Goal: Information Seeking & Learning: Learn about a topic

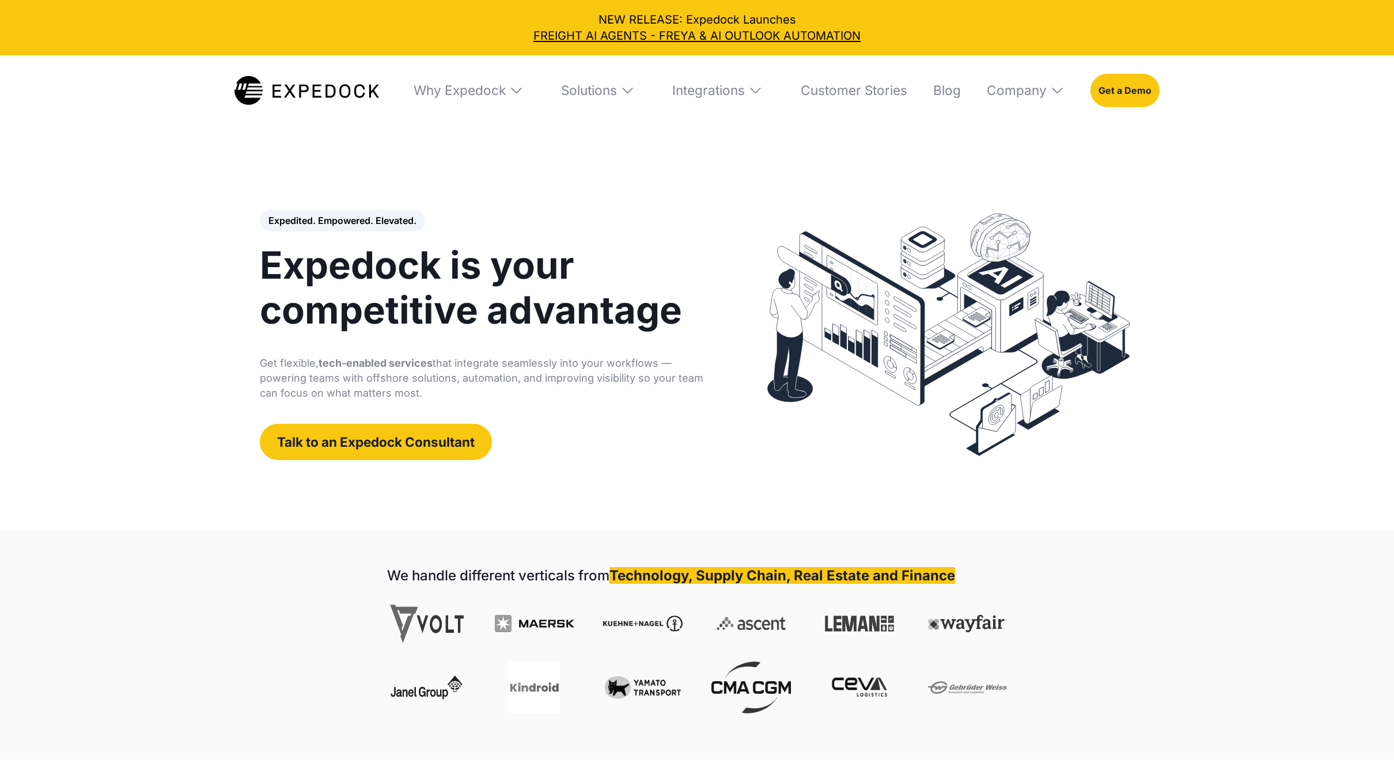
select select
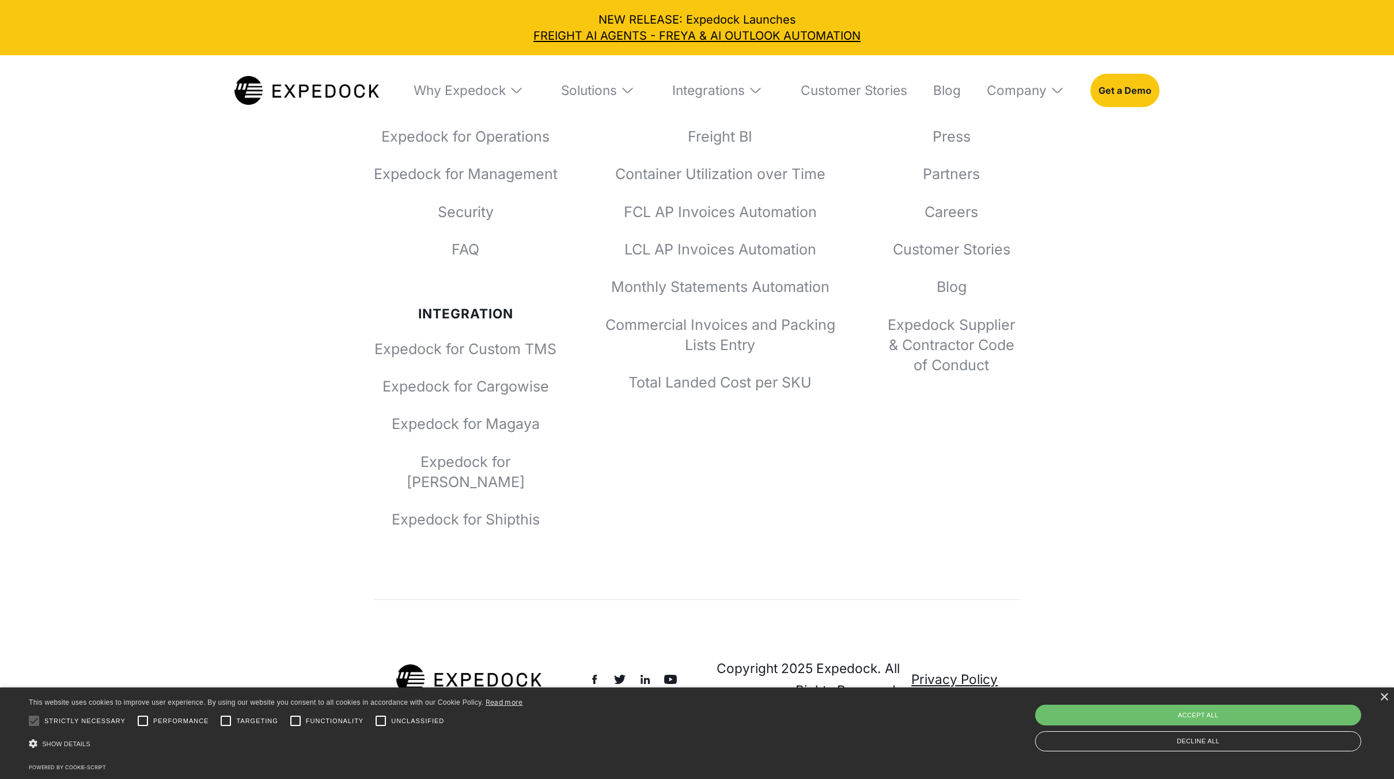
scroll to position [5842, 0]
click at [1383, 695] on div "×" at bounding box center [1384, 698] width 9 height 9
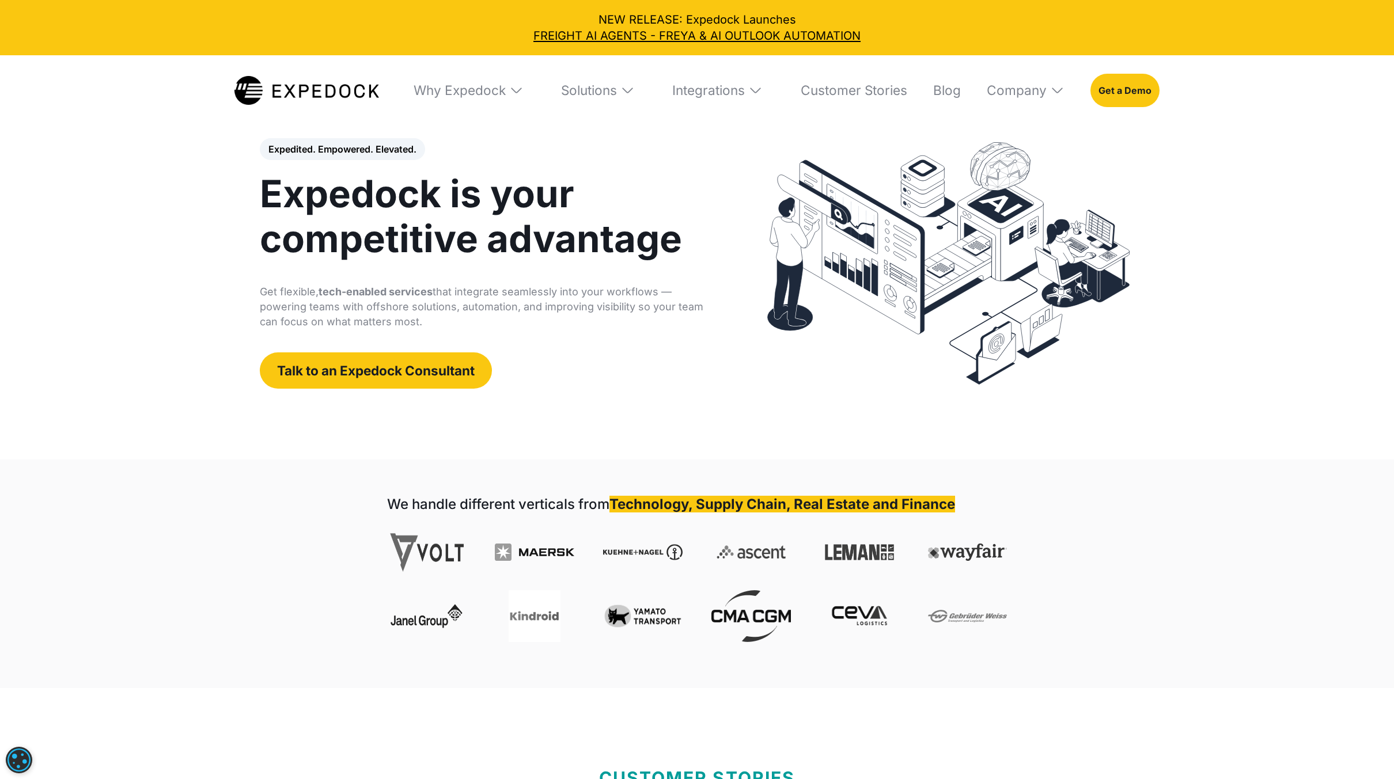
scroll to position [0, 0]
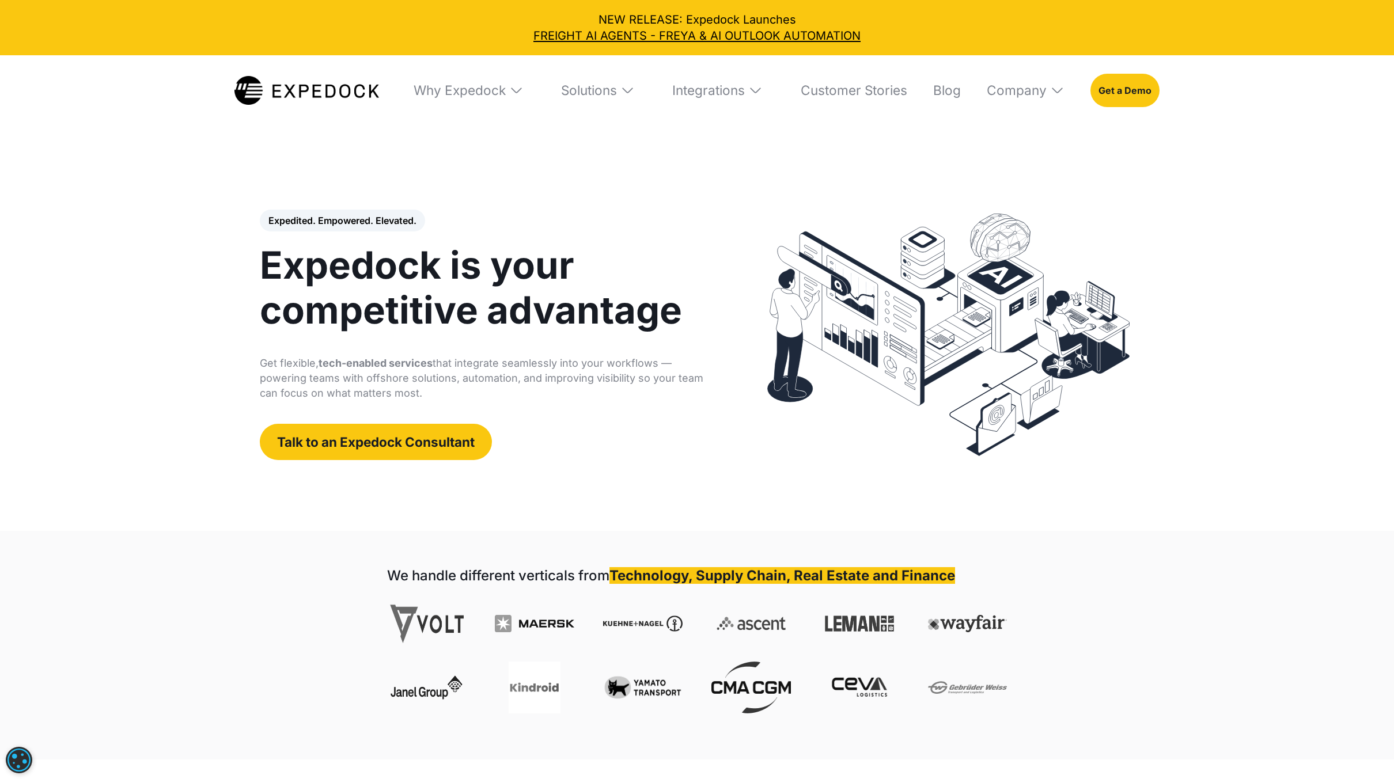
click at [1236, 371] on header "Expedited. Empowered. Elevated. Automate Freight Document Extraction at 99.97% …" at bounding box center [697, 335] width 1394 height 392
drag, startPoint x: 831, startPoint y: 575, endPoint x: 917, endPoint y: 580, distance: 86.0
click at [914, 581] on strong "Technology, Supply Chain, Real Estate and Finance" at bounding box center [782, 575] width 346 height 17
click at [1040, 571] on div "We handle different verticals from Technology, Supply Chain, Real Estate and Fi…" at bounding box center [697, 645] width 1394 height 229
drag, startPoint x: 417, startPoint y: 218, endPoint x: 467, endPoint y: 218, distance: 49.5
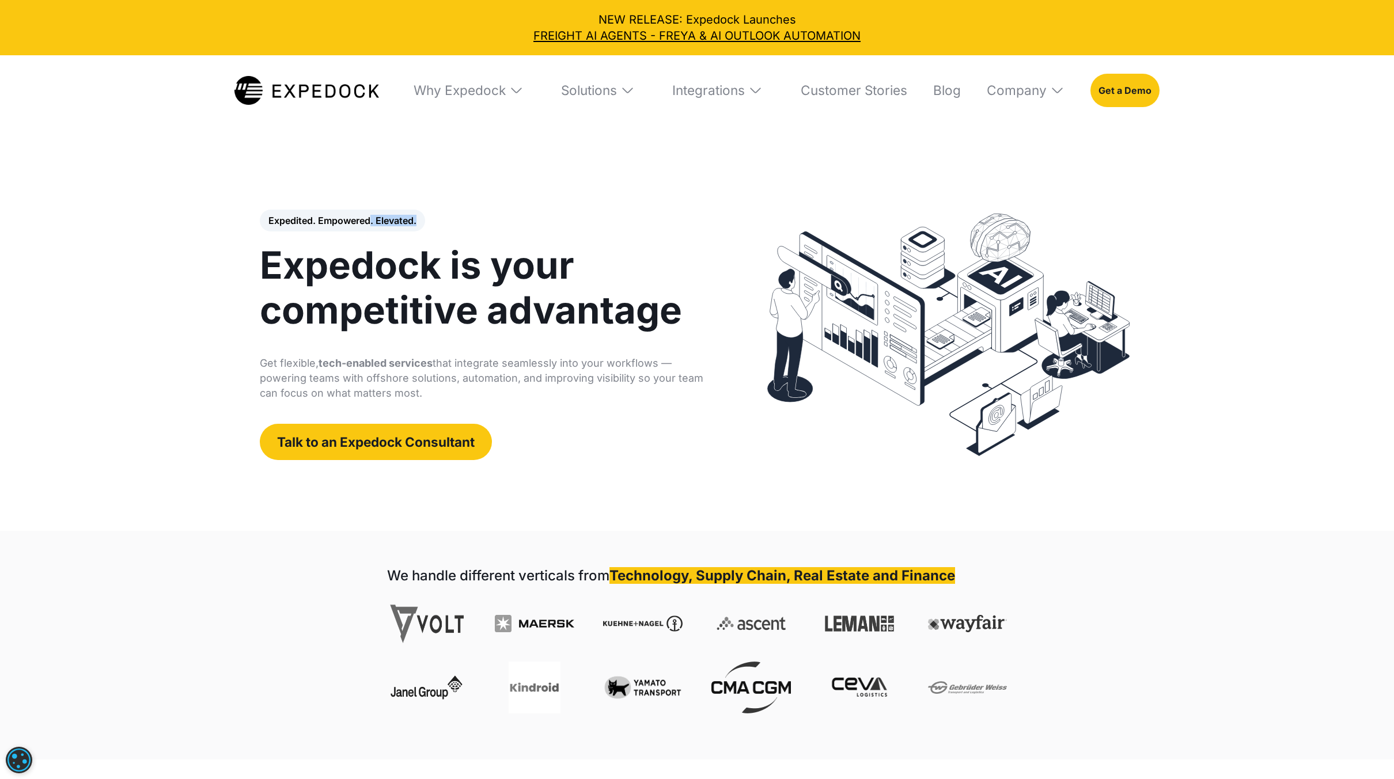
click at [467, 218] on div "Expedited. Empowered. Elevated. Automate Freight Document Extraction at 99.97% …" at bounding box center [484, 335] width 448 height 251
click at [482, 222] on div "Expedited. Empowered. Elevated. Automate Freight Document Extraction at 99.97% …" at bounding box center [484, 335] width 448 height 251
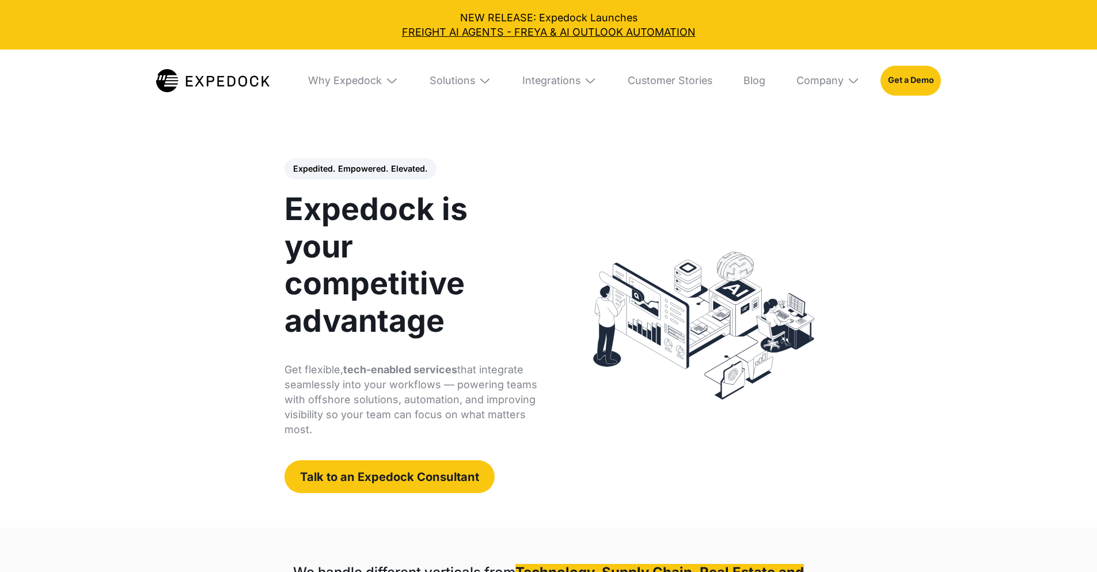
select select
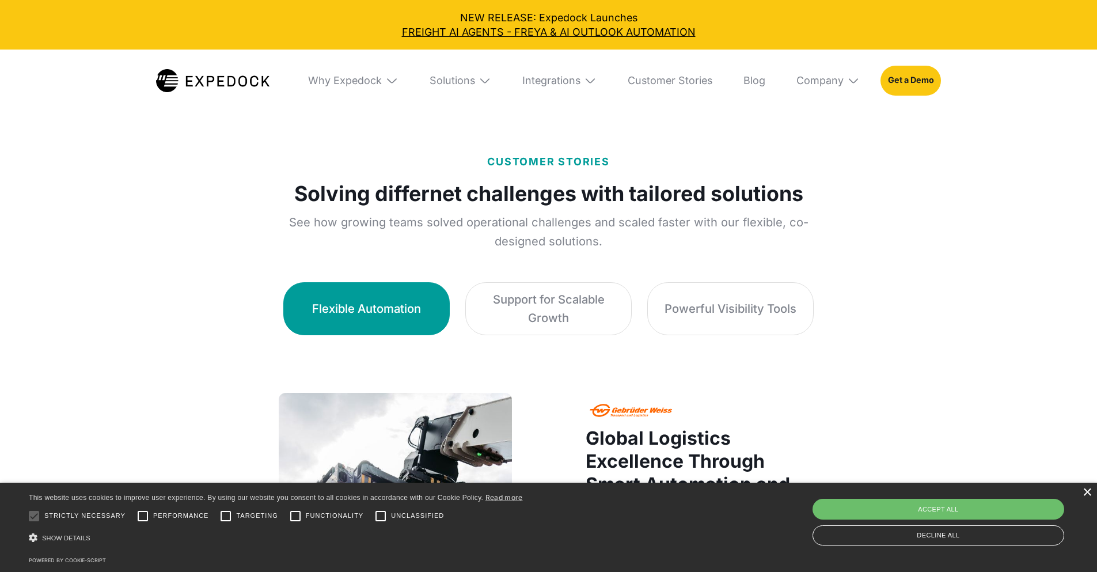
click at [1089, 494] on div "×" at bounding box center [1087, 492] width 9 height 9
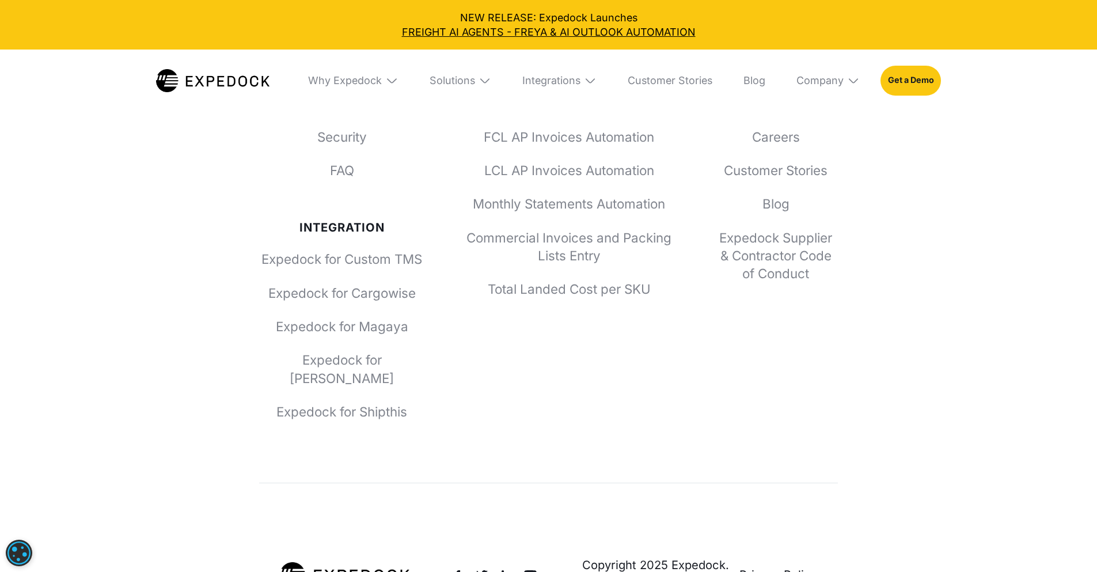
scroll to position [4651, 0]
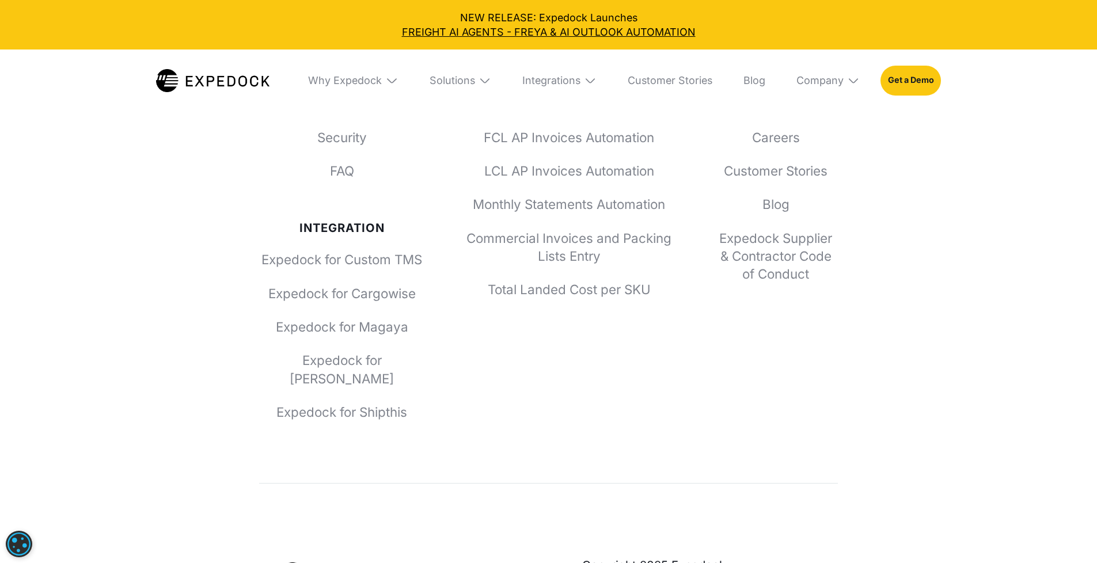
select select "px"
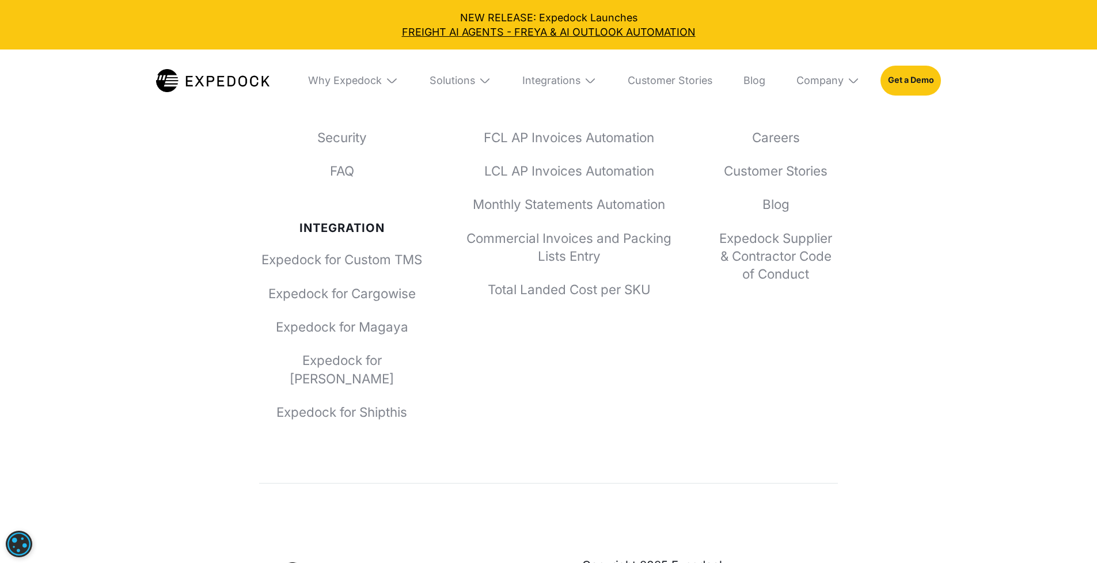
select select "px"
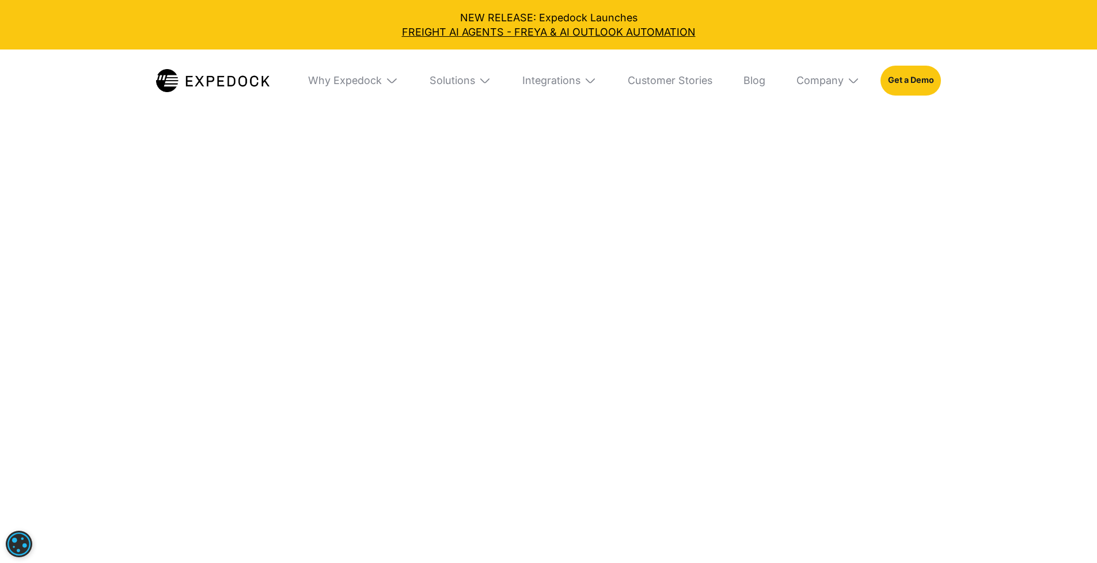
scroll to position [5458, 0]
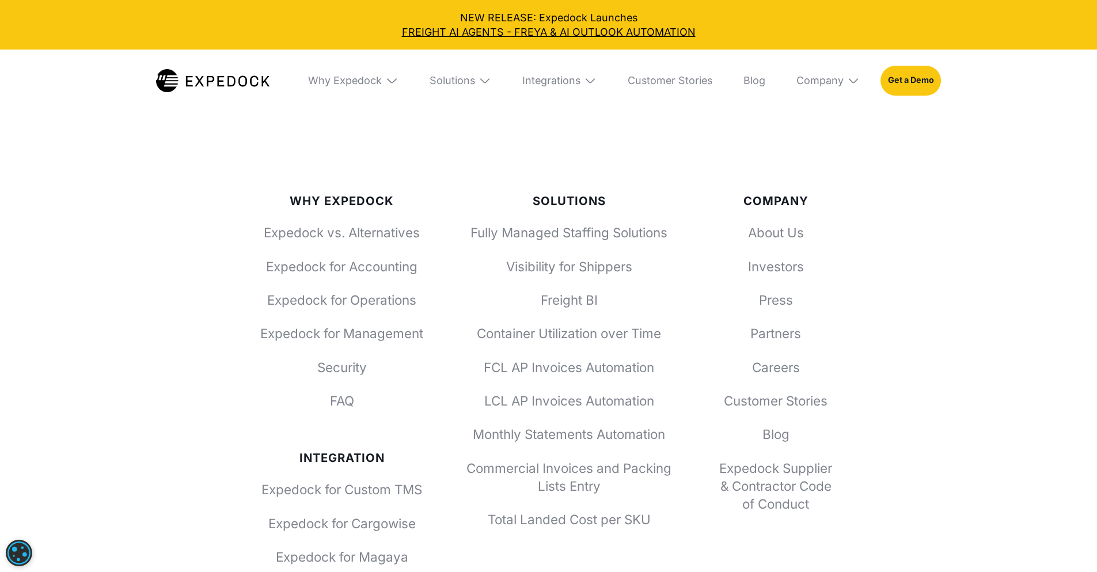
drag, startPoint x: 1097, startPoint y: 440, endPoint x: 1102, endPoint y: 495, distance: 55.5
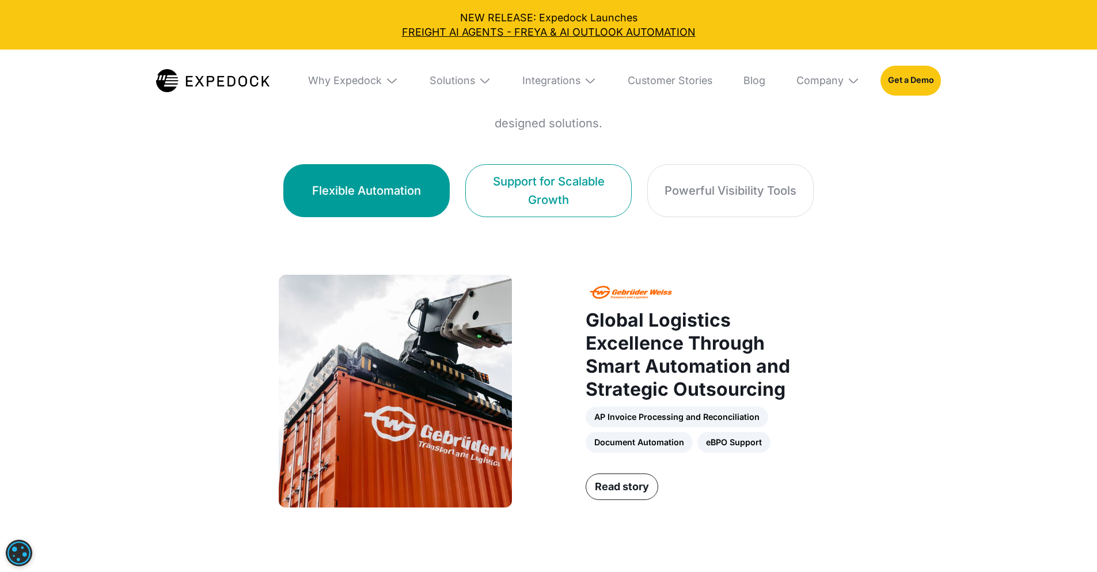
scroll to position [752, 0]
click at [632, 176] on link "Support for Scalable Growth" at bounding box center [548, 190] width 166 height 53
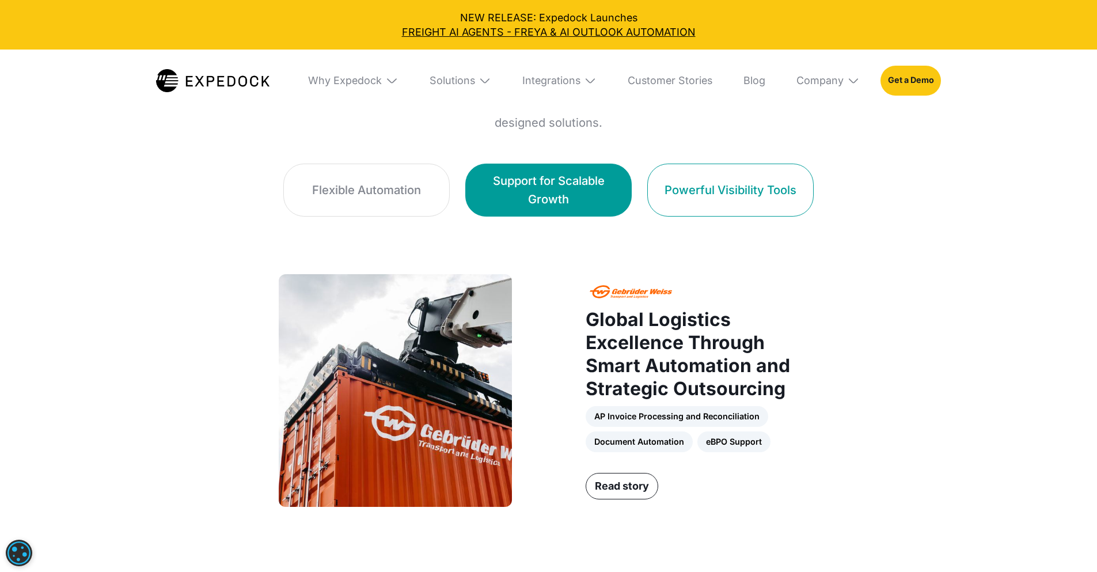
click at [814, 191] on link "Powerful Visibility Tools" at bounding box center [730, 190] width 166 height 53
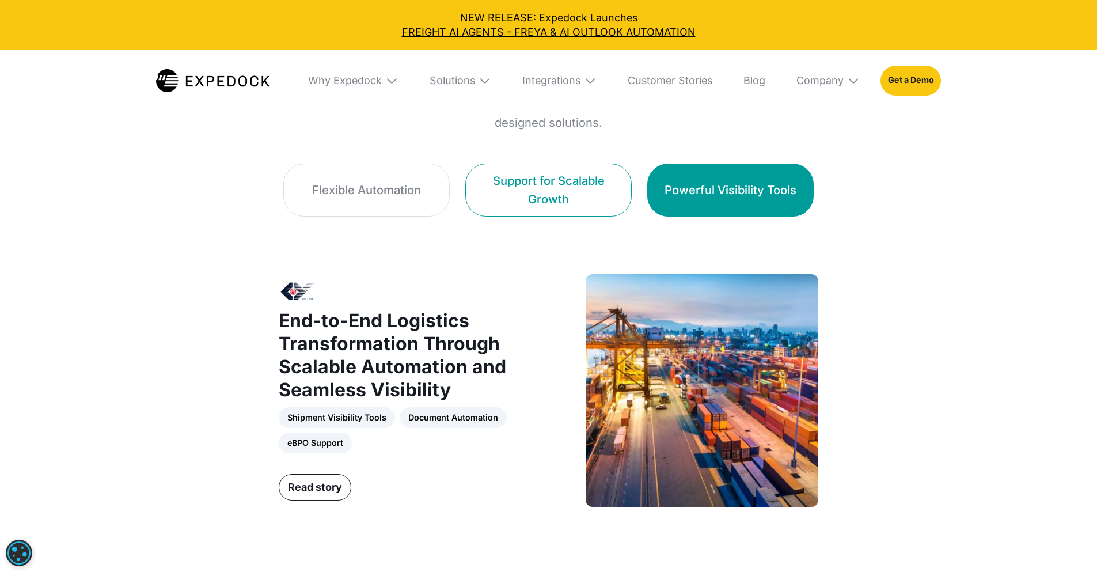
click at [580, 180] on div "Support for Scalable Growth" at bounding box center [549, 190] width 134 height 36
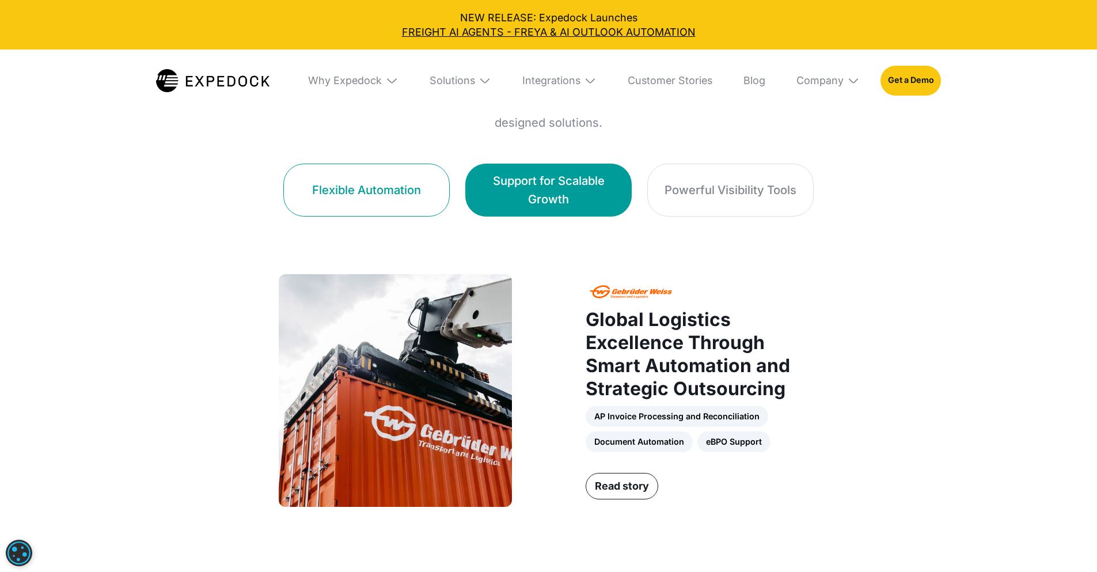
click at [348, 178] on link "Flexible Automation" at bounding box center [366, 190] width 166 height 53
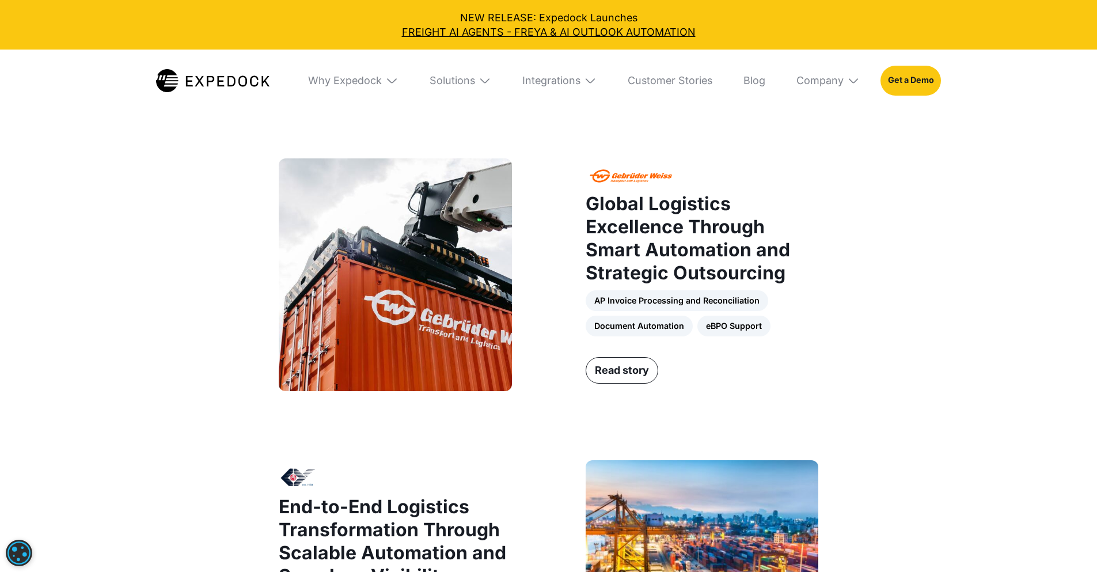
scroll to position [867, 0]
drag, startPoint x: 664, startPoint y: 333, endPoint x: 596, endPoint y: 331, distance: 67.4
click at [596, 331] on div "AP Invoice Processing and Reconciliation Document Automation eBPO Support" at bounding box center [702, 314] width 233 height 46
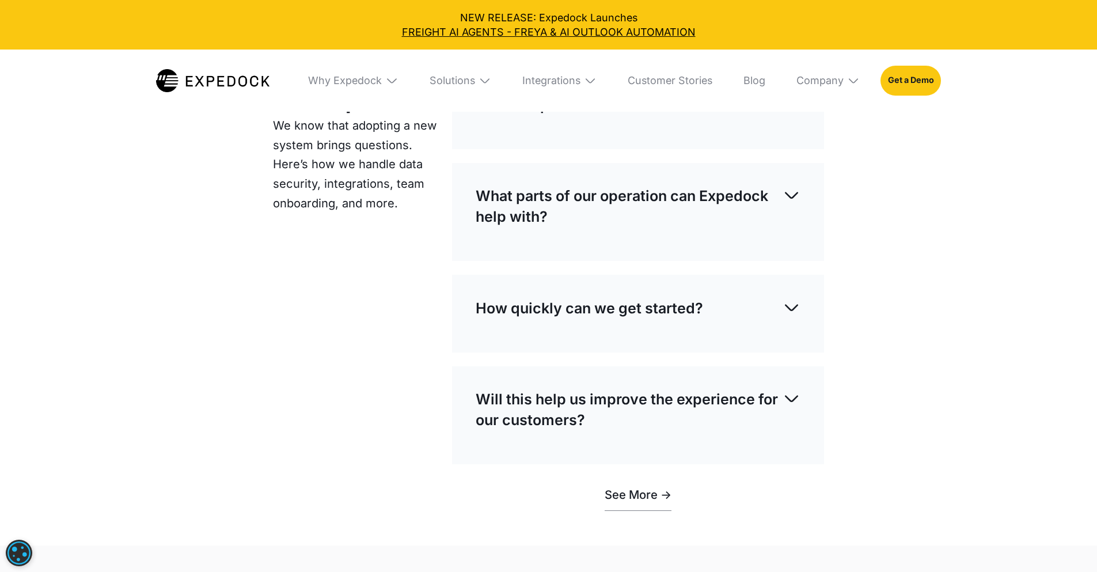
scroll to position [3517, 0]
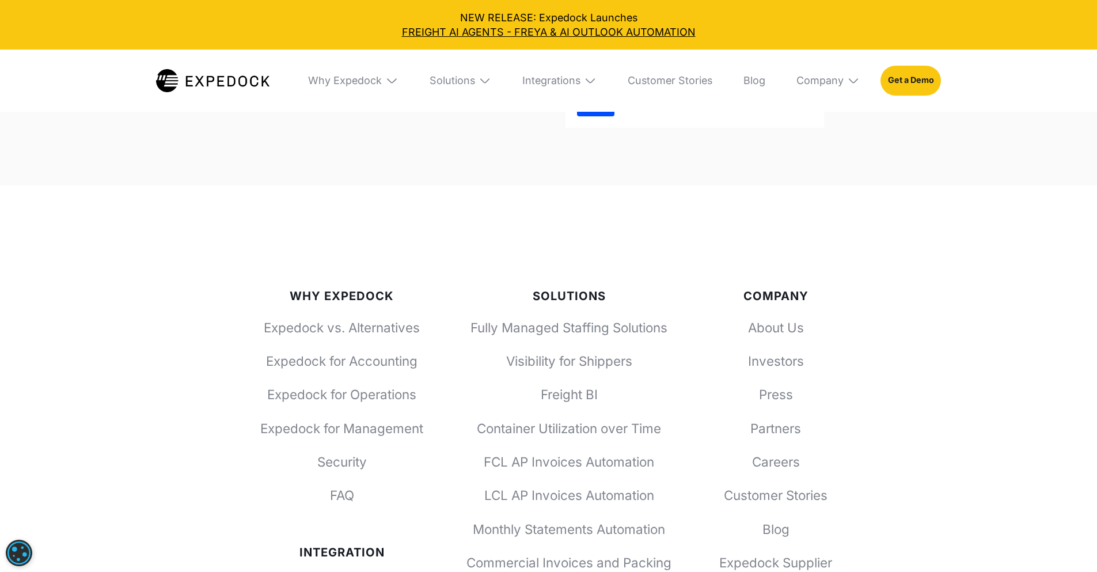
scroll to position [4323, 0]
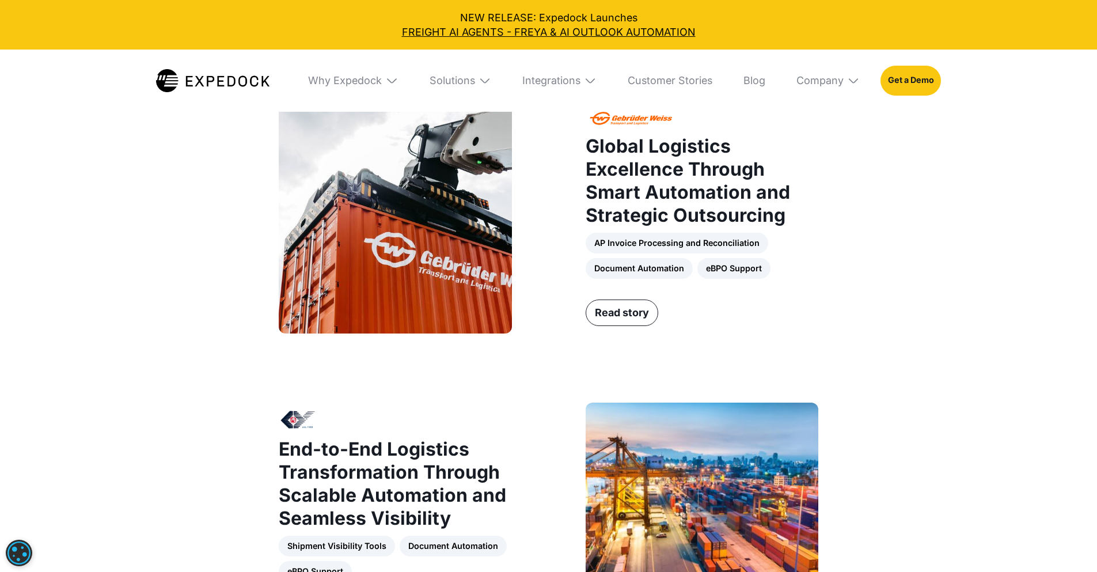
scroll to position [925, 0]
click at [472, 75] on div "Solutions" at bounding box center [453, 80] width 46 height 13
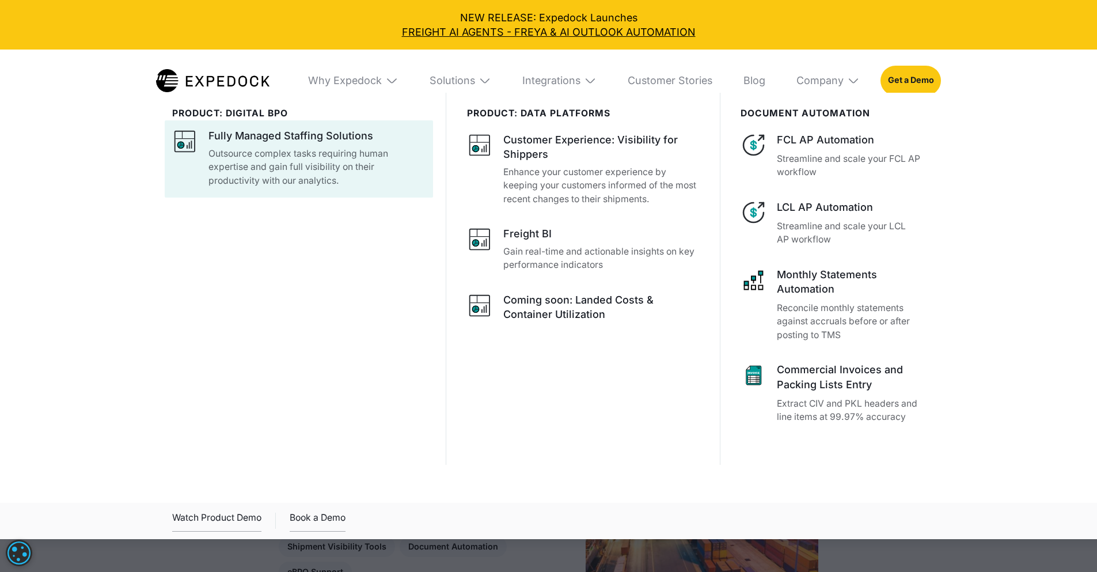
click at [372, 151] on p "Outsource complex tasks requiring human expertise and gain full visibility on t…" at bounding box center [317, 167] width 217 height 41
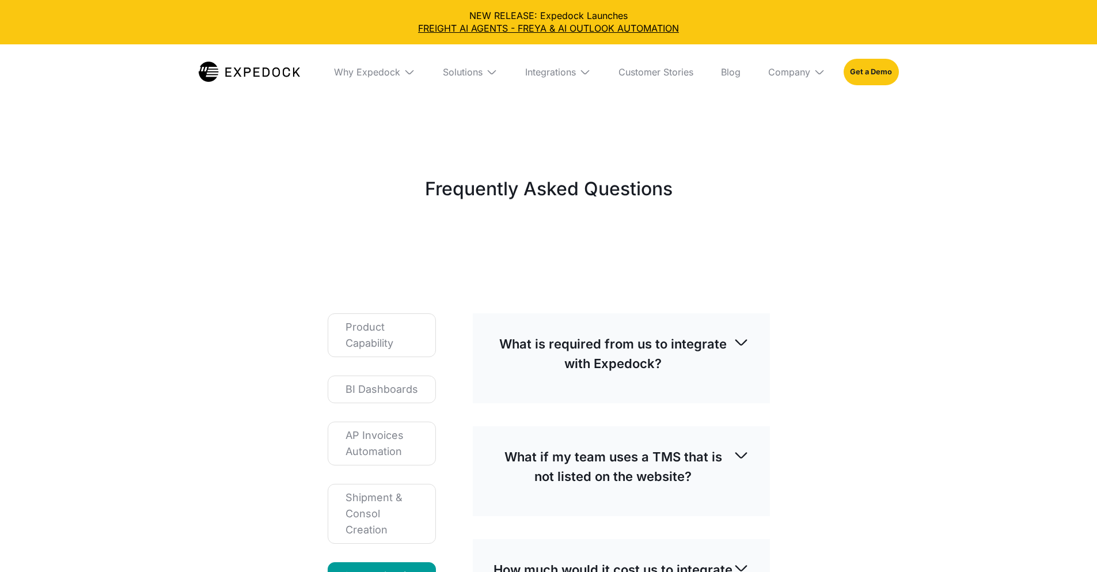
select select
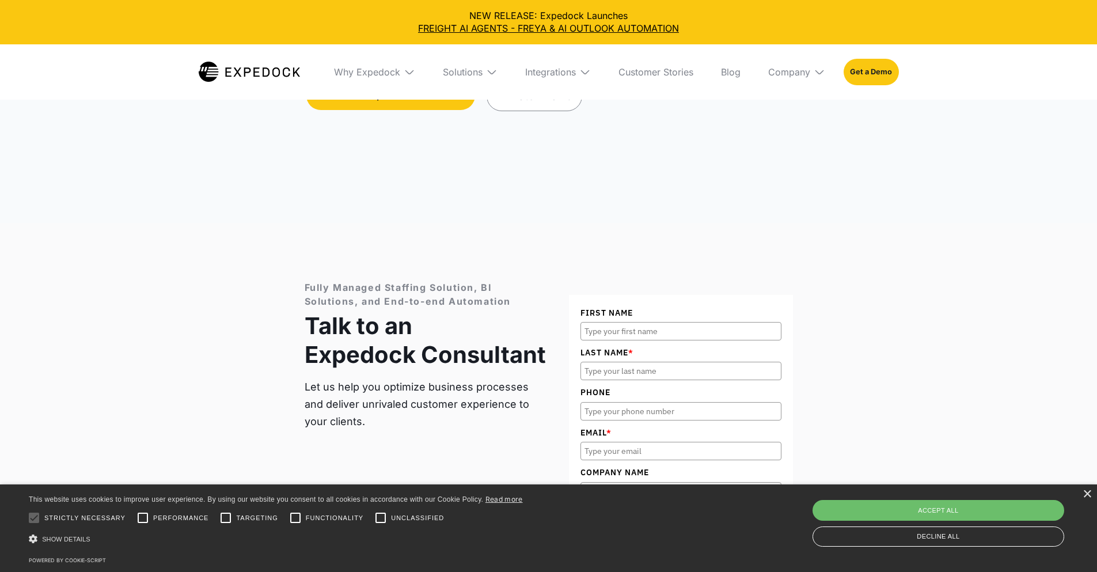
scroll to position [634, 0]
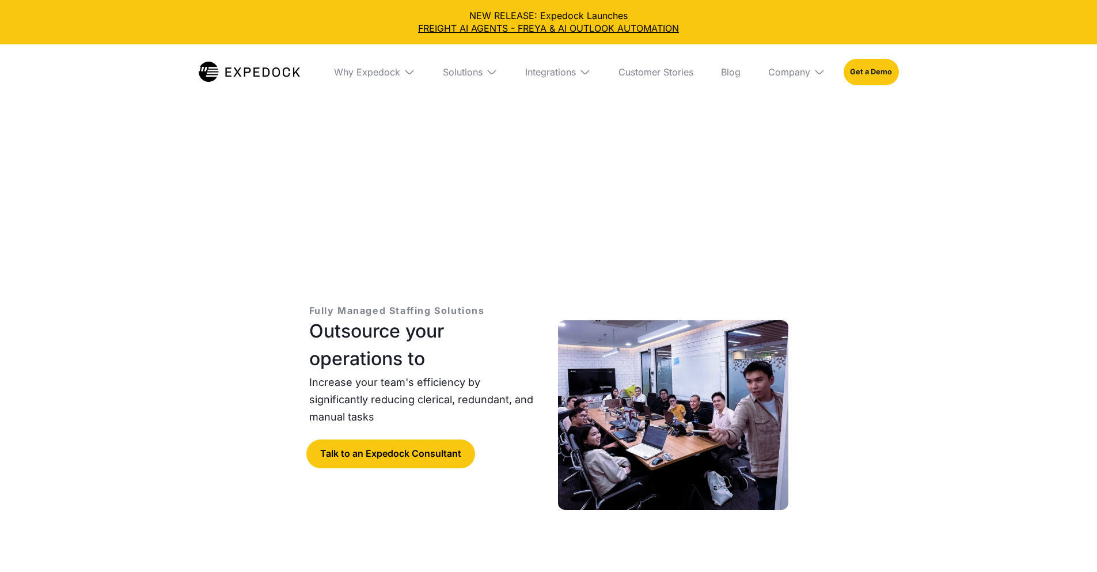
select select
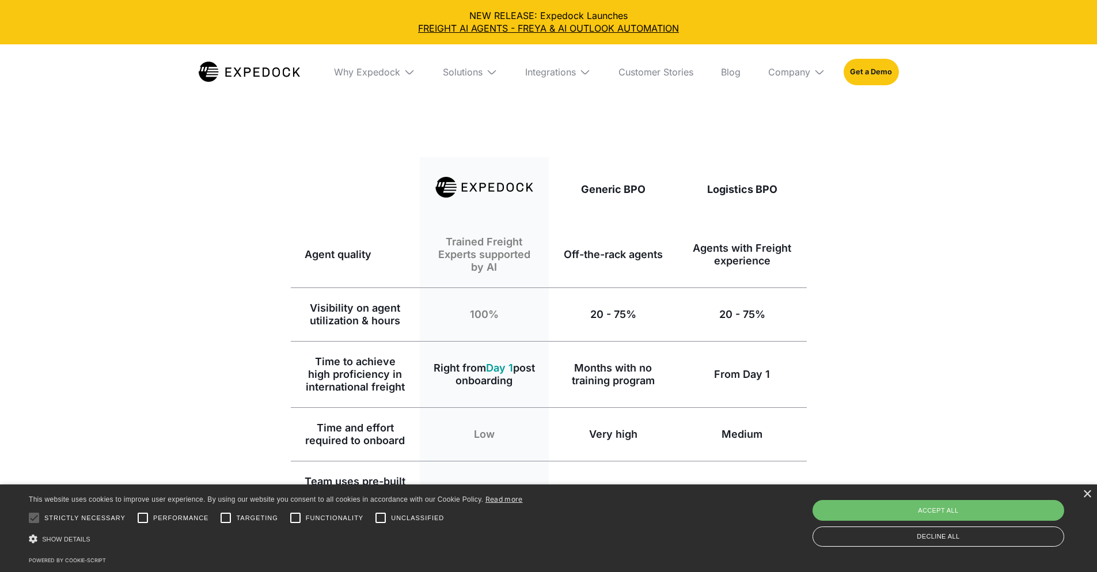
scroll to position [1440, 0]
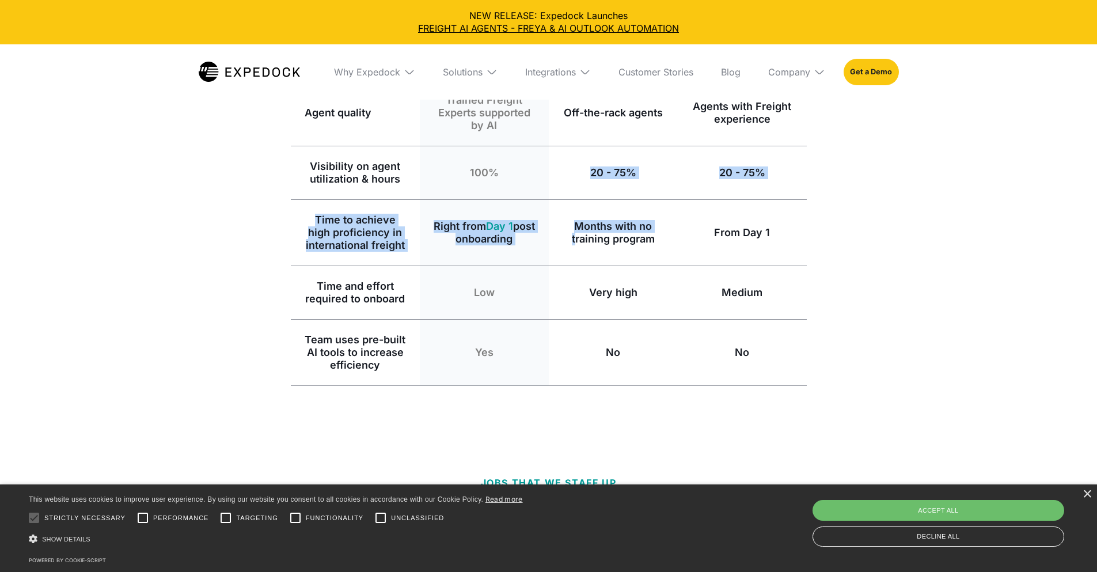
drag, startPoint x: 528, startPoint y: 262, endPoint x: 576, endPoint y: 312, distance: 69.3
click at [576, 312] on div "Generic BPO Logistics BPO Agent quality Trained Freight Experts supported by AI…" at bounding box center [549, 201] width 516 height 370
click at [576, 266] on div "Months with no training program" at bounding box center [613, 233] width 129 height 66
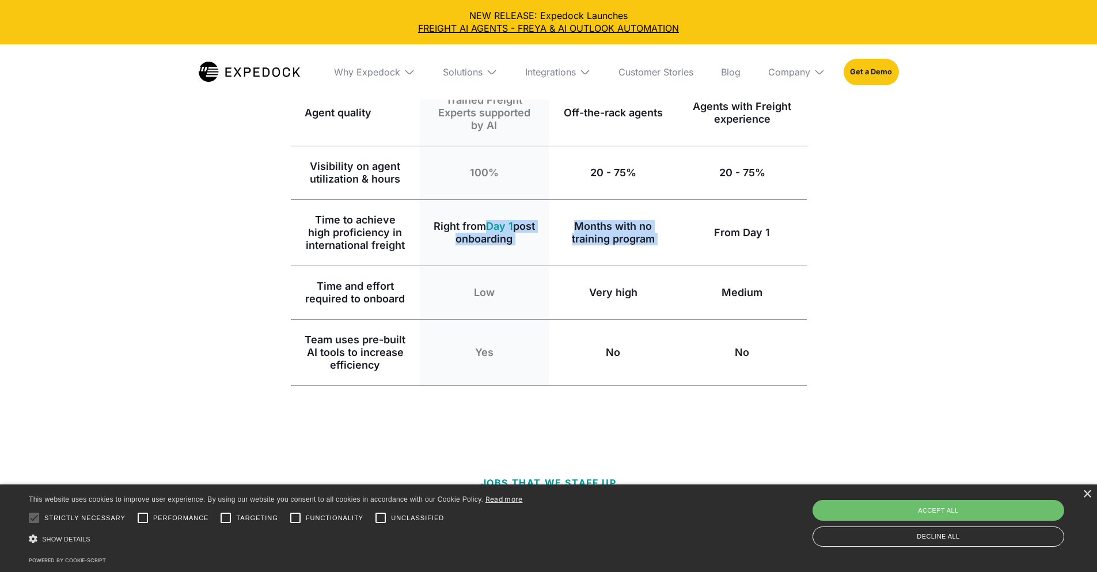
drag, startPoint x: 687, startPoint y: 322, endPoint x: 490, endPoint y: 288, distance: 199.4
click at [489, 266] on div "Time to achieve high proficiency in international freight Right from Day 1 post…" at bounding box center [549, 233] width 516 height 66
click at [490, 245] on div "Right from Day 1 post onboarding" at bounding box center [484, 232] width 101 height 25
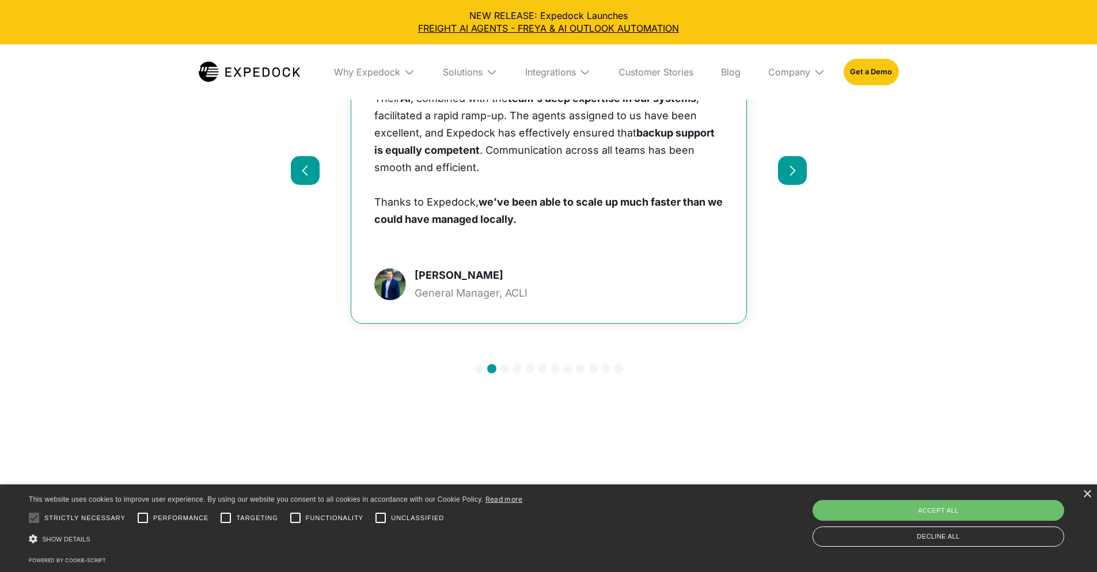
scroll to position [6337, 0]
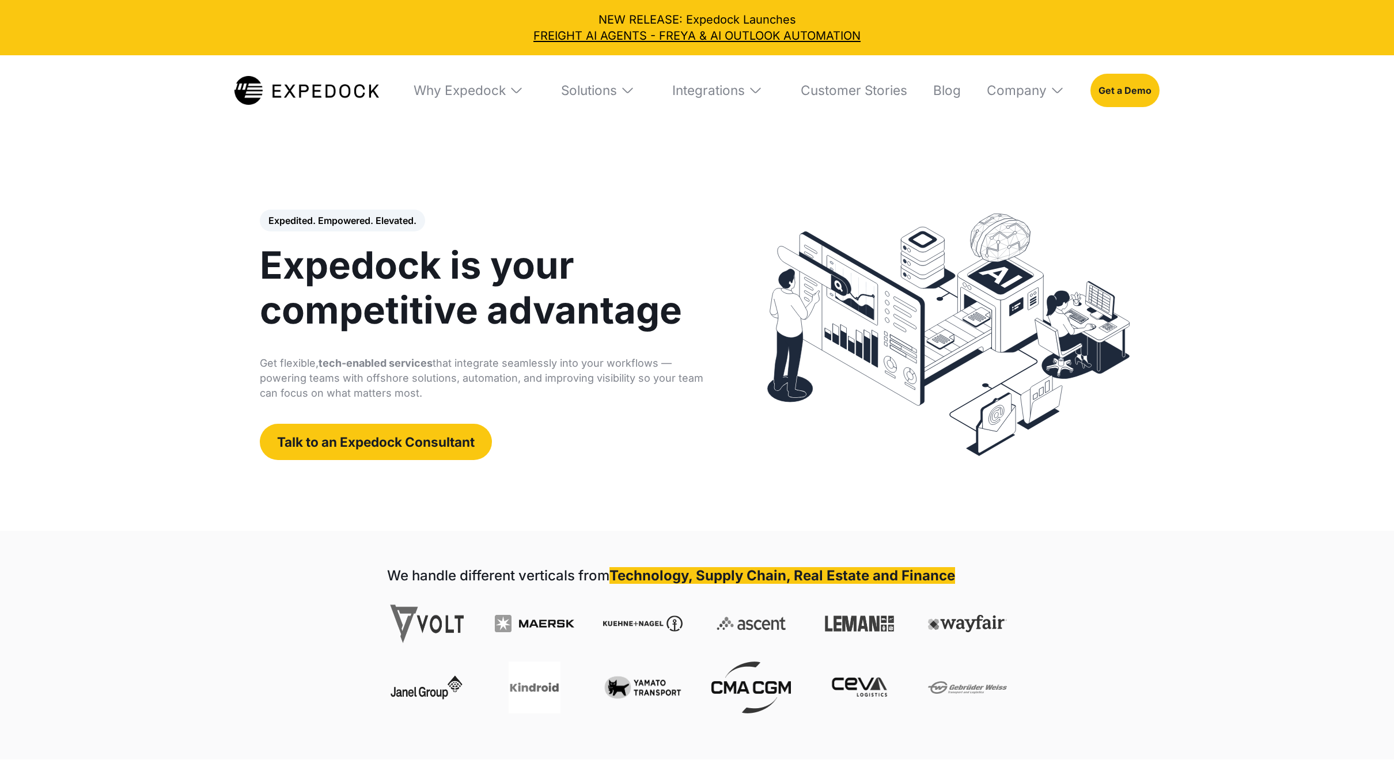
select select
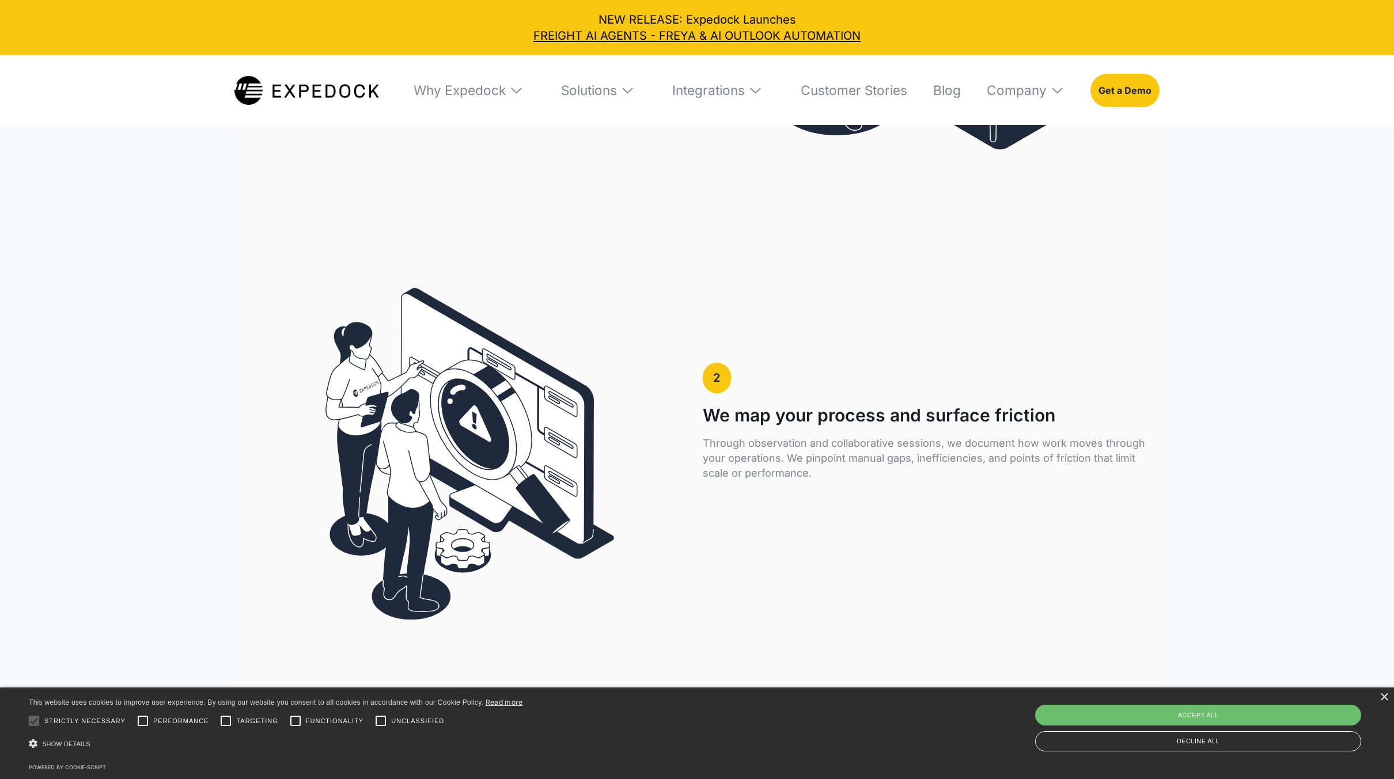
scroll to position [2880, 0]
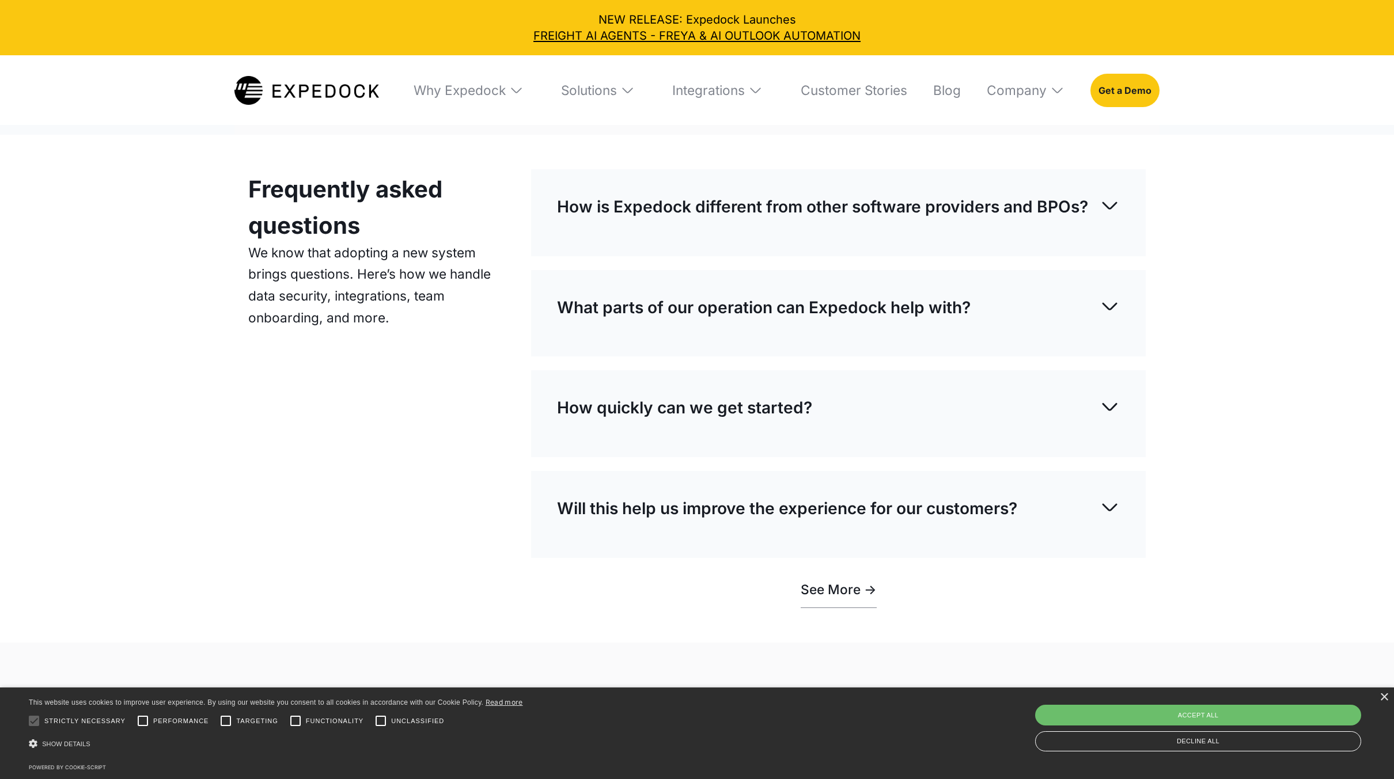
click at [902, 253] on div "How is Expedock different from other software providers and BPOs? Unlike generi…" at bounding box center [838, 212] width 615 height 87
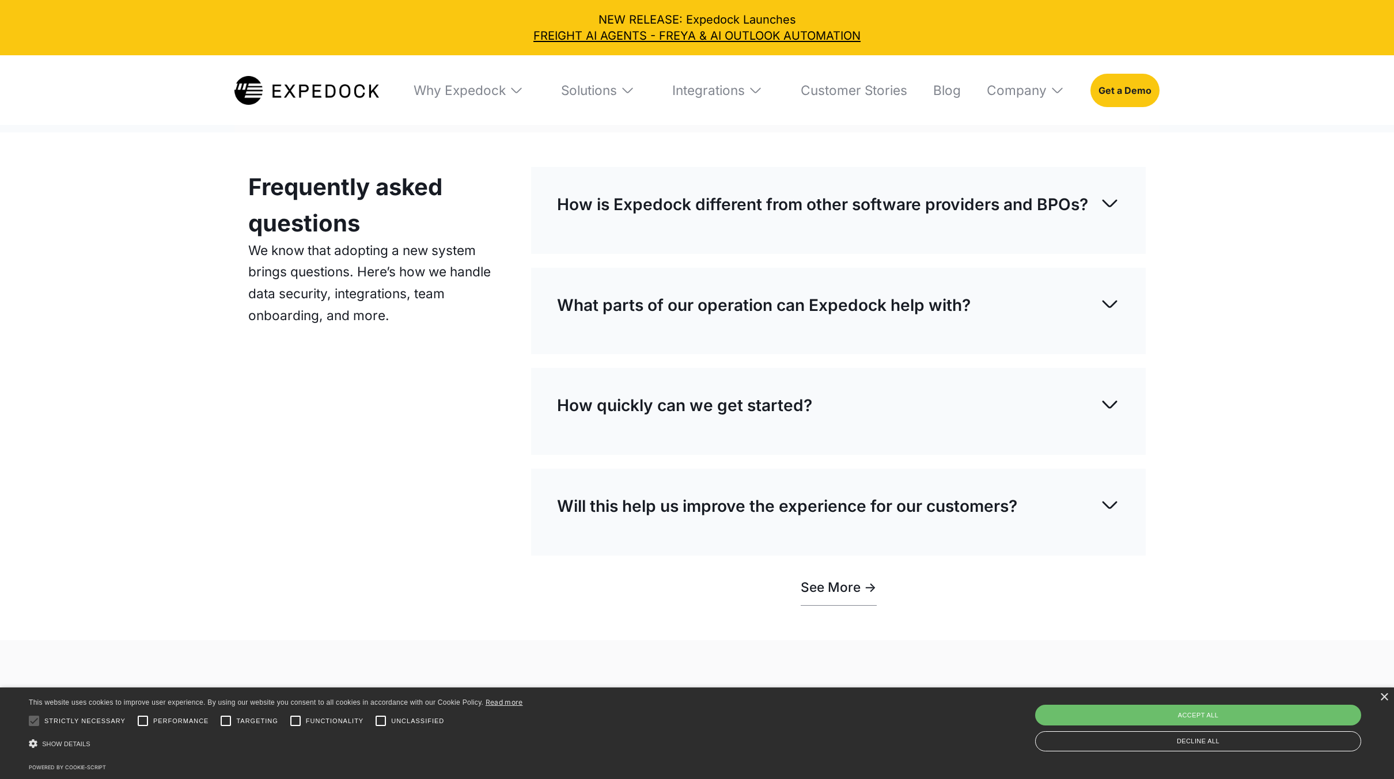
scroll to position [4724, 0]
click at [996, 215] on p "How is Expedock different from other software providers and BPOs?" at bounding box center [822, 203] width 531 height 23
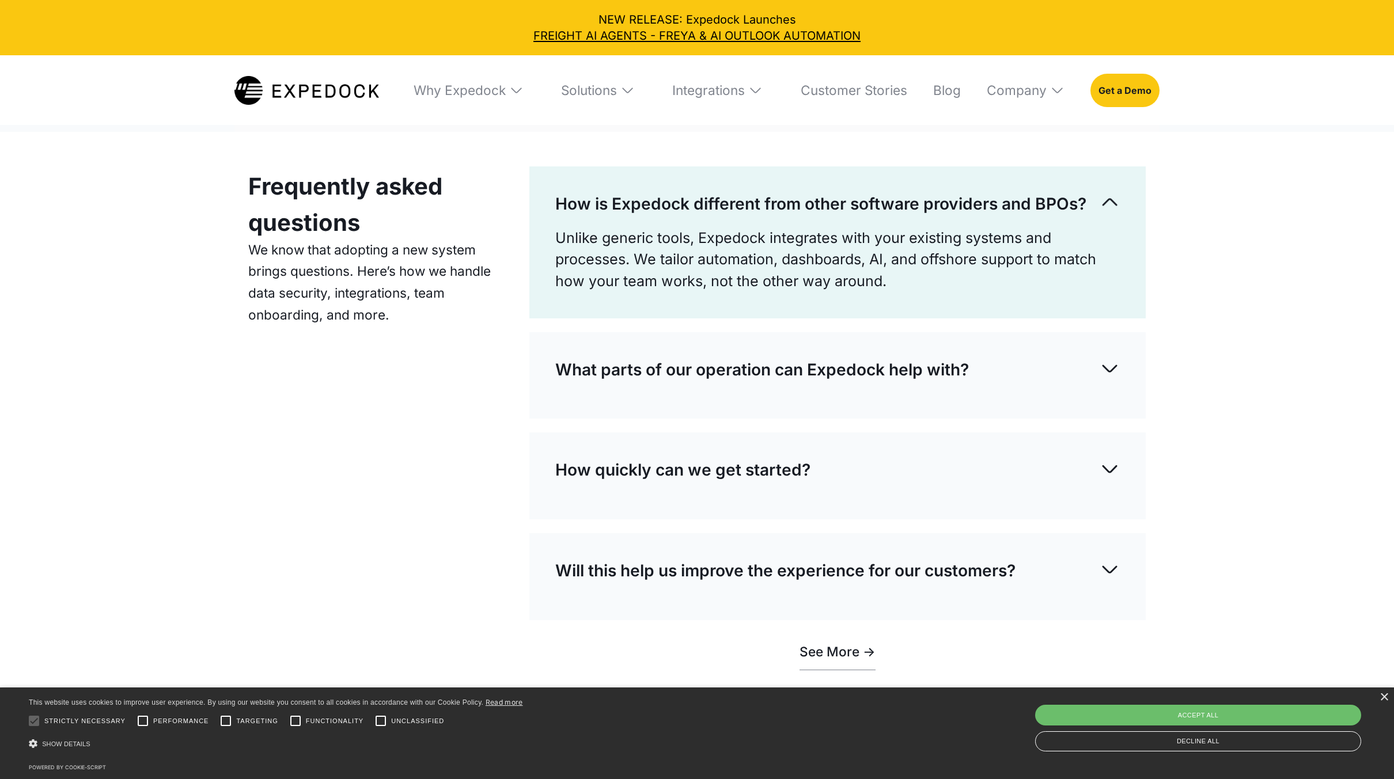
click at [1046, 378] on div "What parts of our operation can Expedock help with?" at bounding box center [837, 370] width 565 height 46
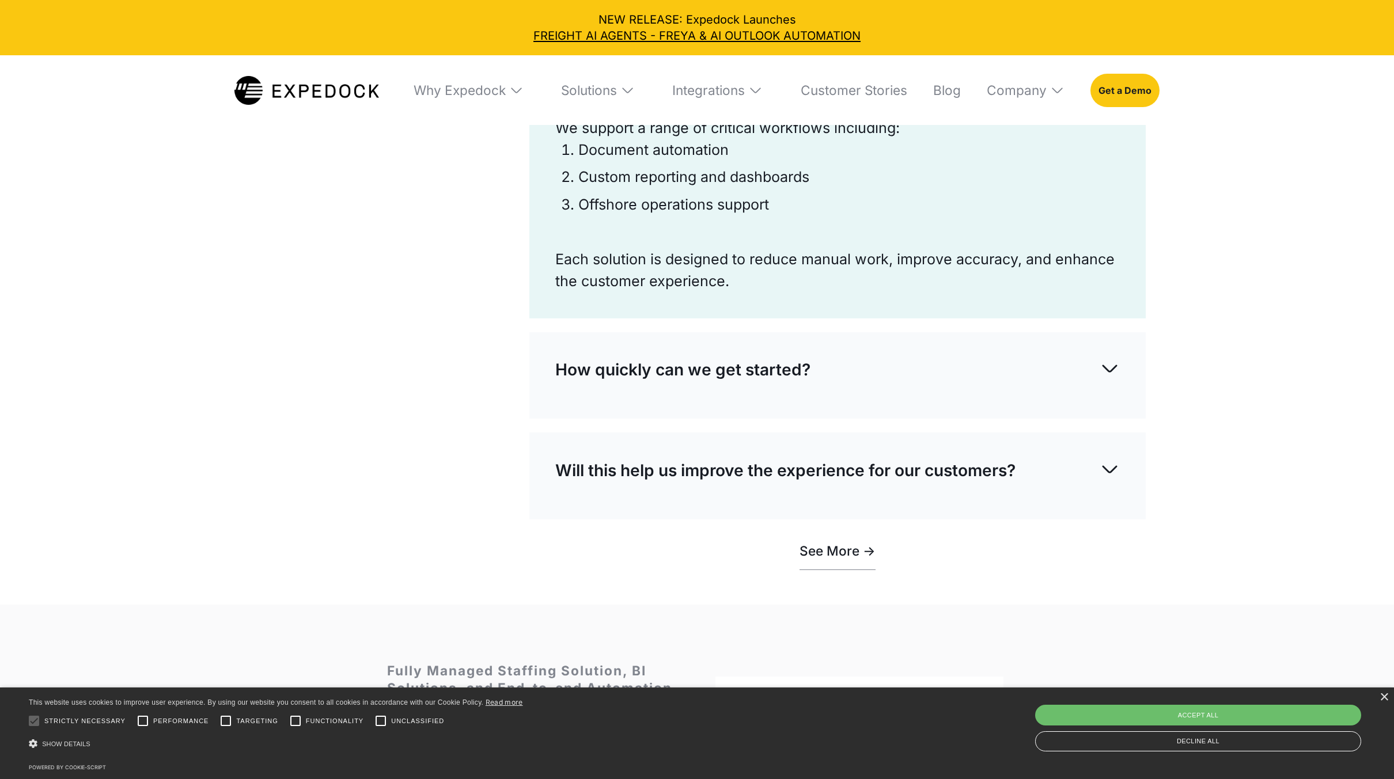
click at [1037, 393] on div "How quickly can we get started?" at bounding box center [837, 370] width 565 height 46
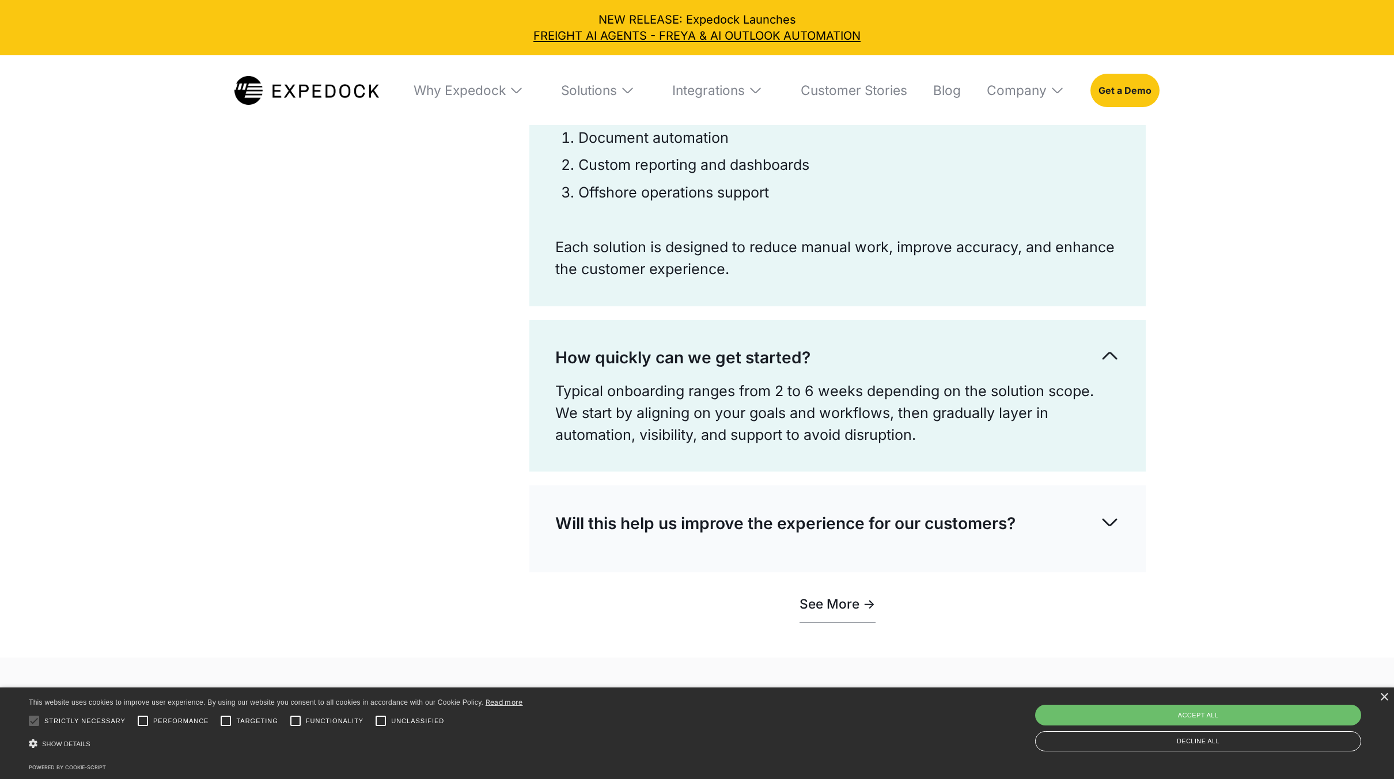
click at [1038, 527] on div "Will this help us improve the experience for our customers?" at bounding box center [837, 524] width 565 height 46
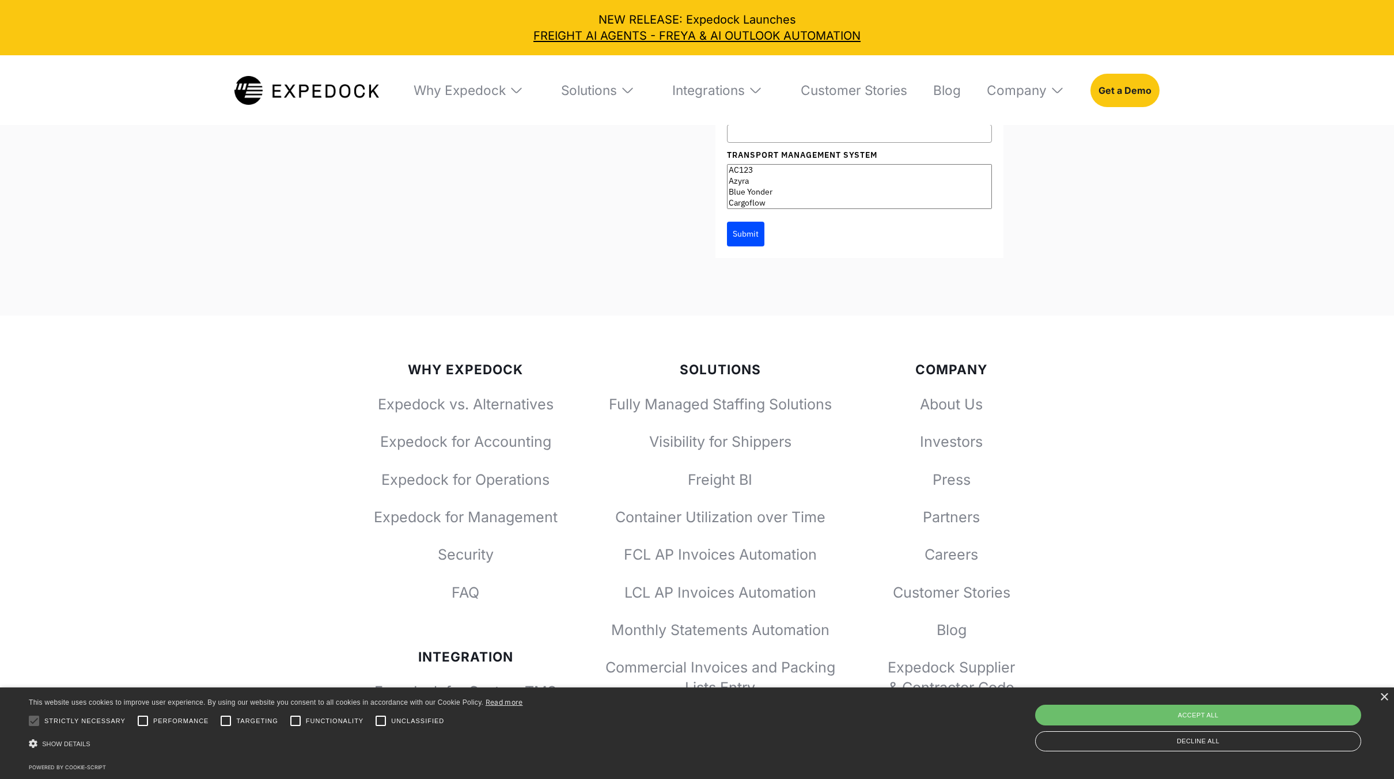
scroll to position [6213, 0]
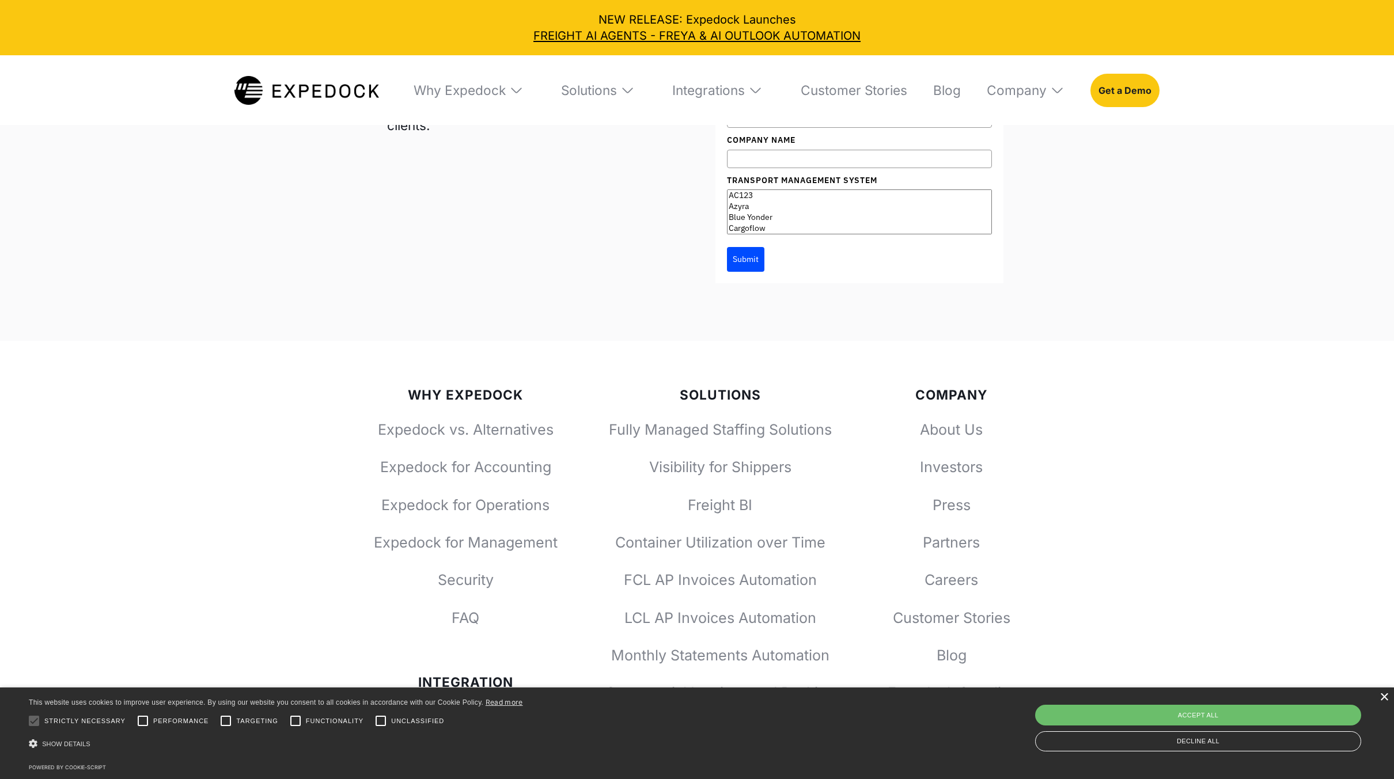
click at [1385, 695] on div "×" at bounding box center [1384, 698] width 9 height 9
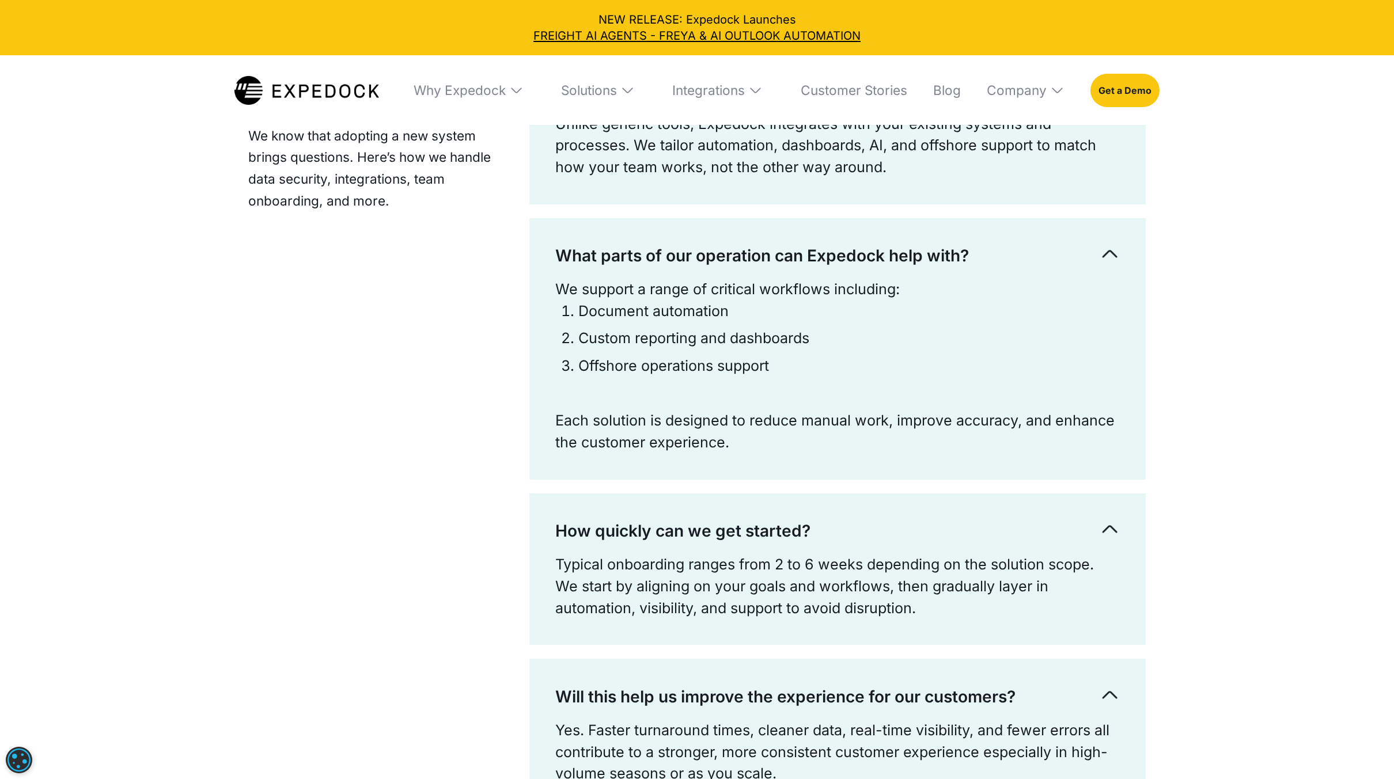
scroll to position [4838, 0]
